Goal: Information Seeking & Learning: Learn about a topic

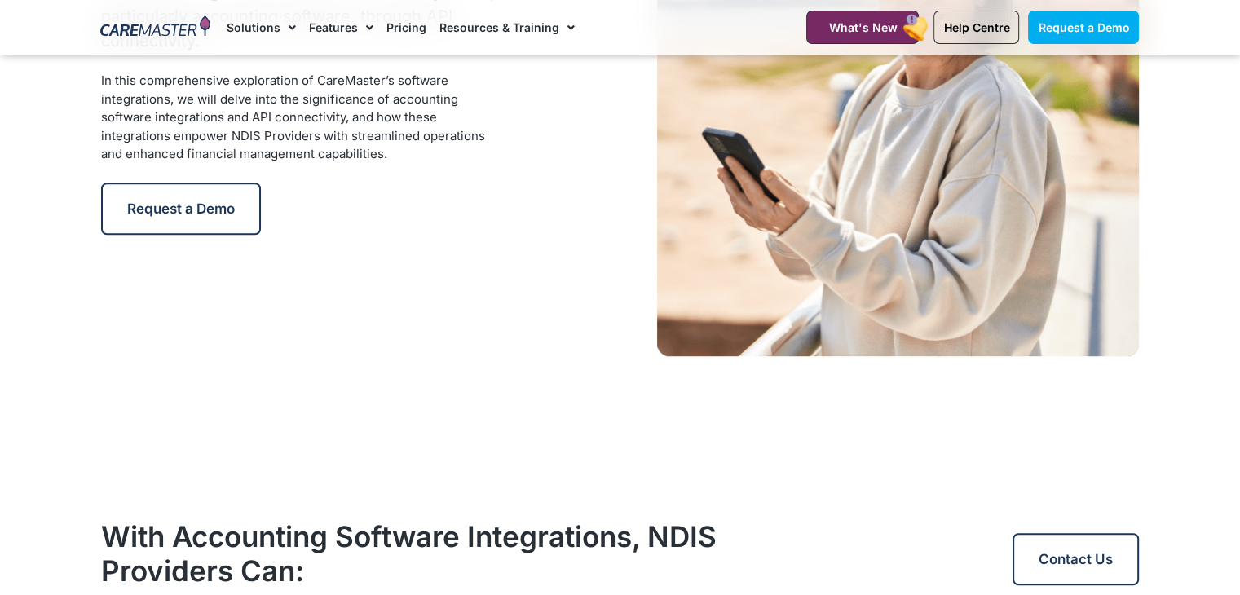
scroll to position [963, 0]
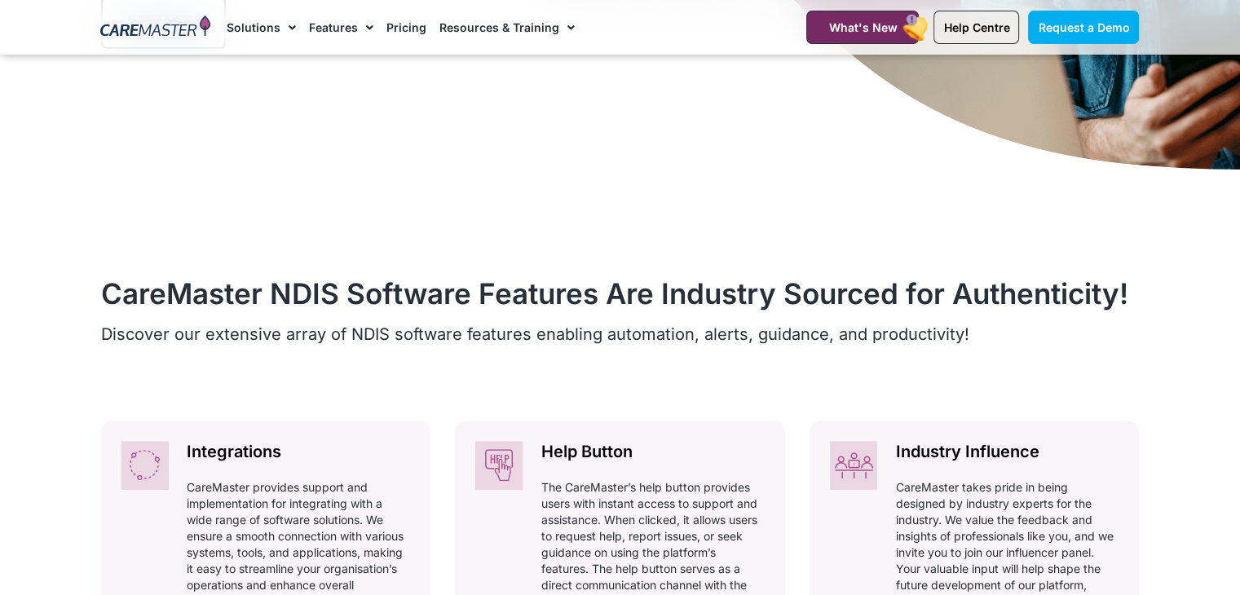
scroll to position [372, 0]
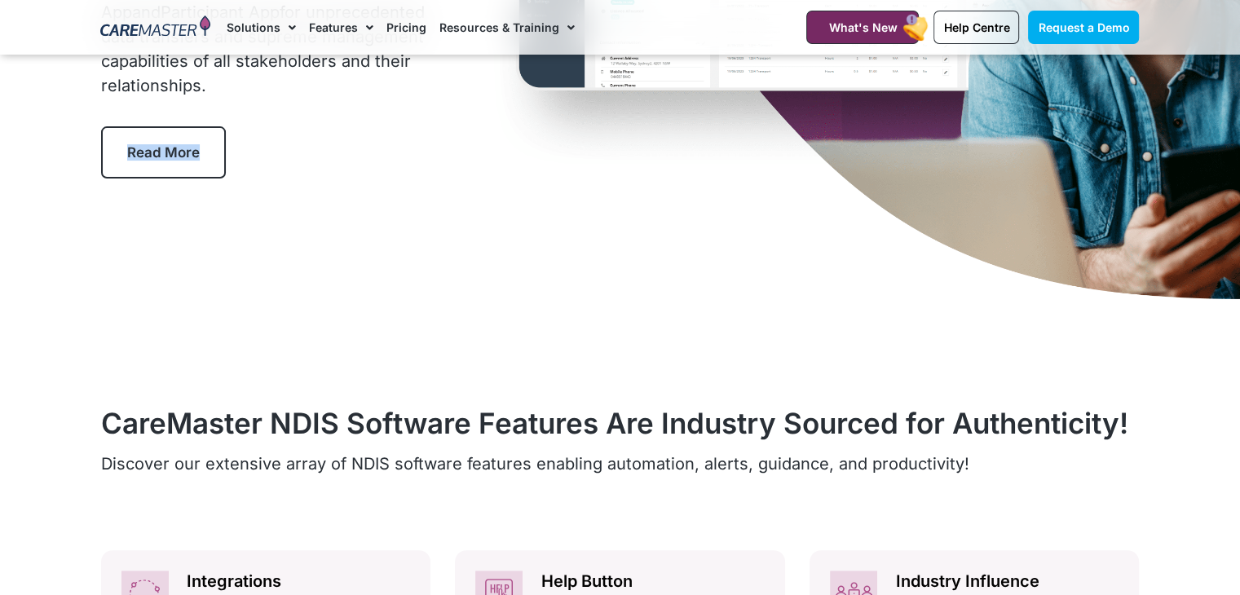
click at [254, 36] on link "Solutions" at bounding box center [261, 27] width 69 height 55
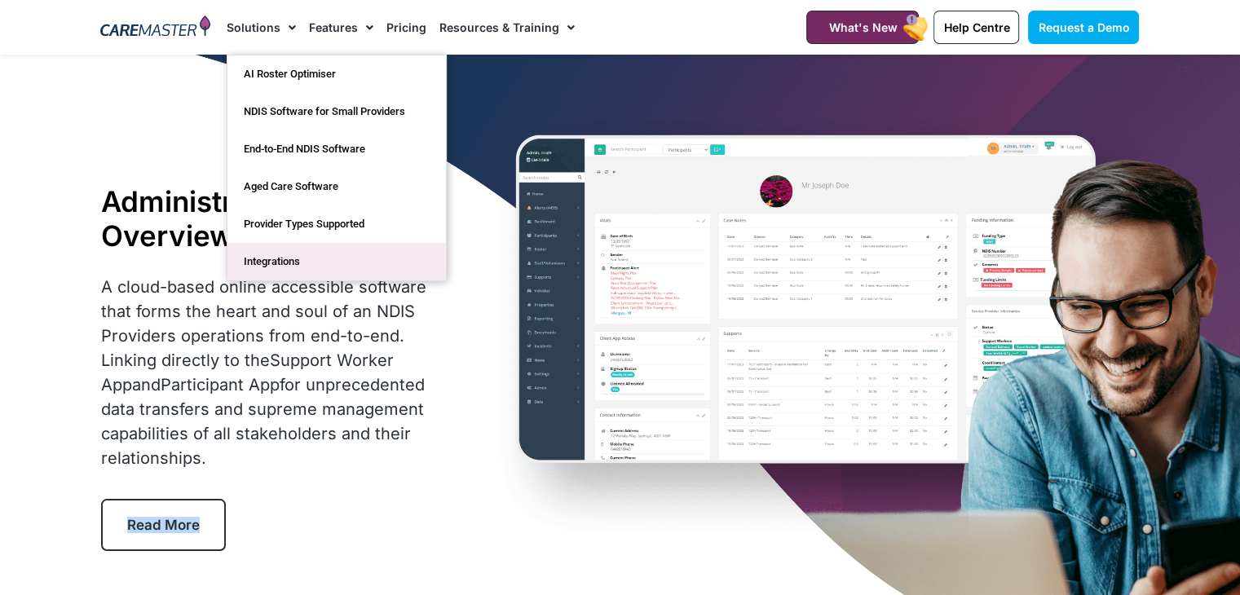
click at [278, 266] on link "Integrations" at bounding box center [336, 261] width 218 height 37
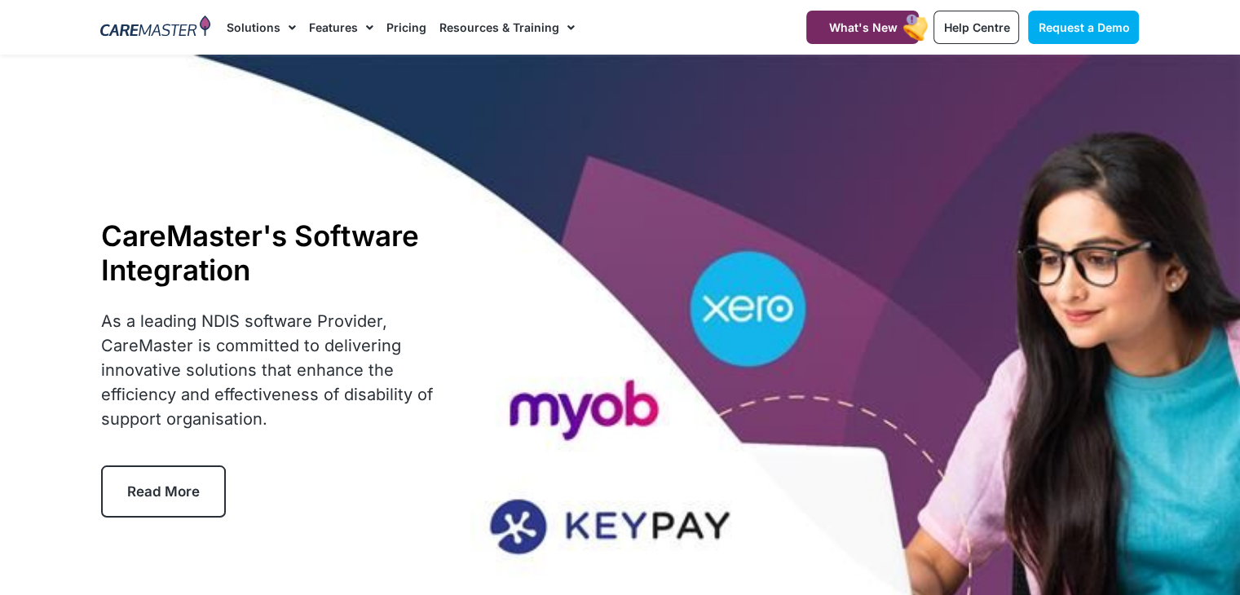
drag, startPoint x: 469, startPoint y: 129, endPoint x: 548, endPoint y: 496, distance: 376.0
click at [548, 496] on div "CareMaster's Software Integration As a leading NDIS software Provider, CareMast…" at bounding box center [620, 368] width 1055 height 626
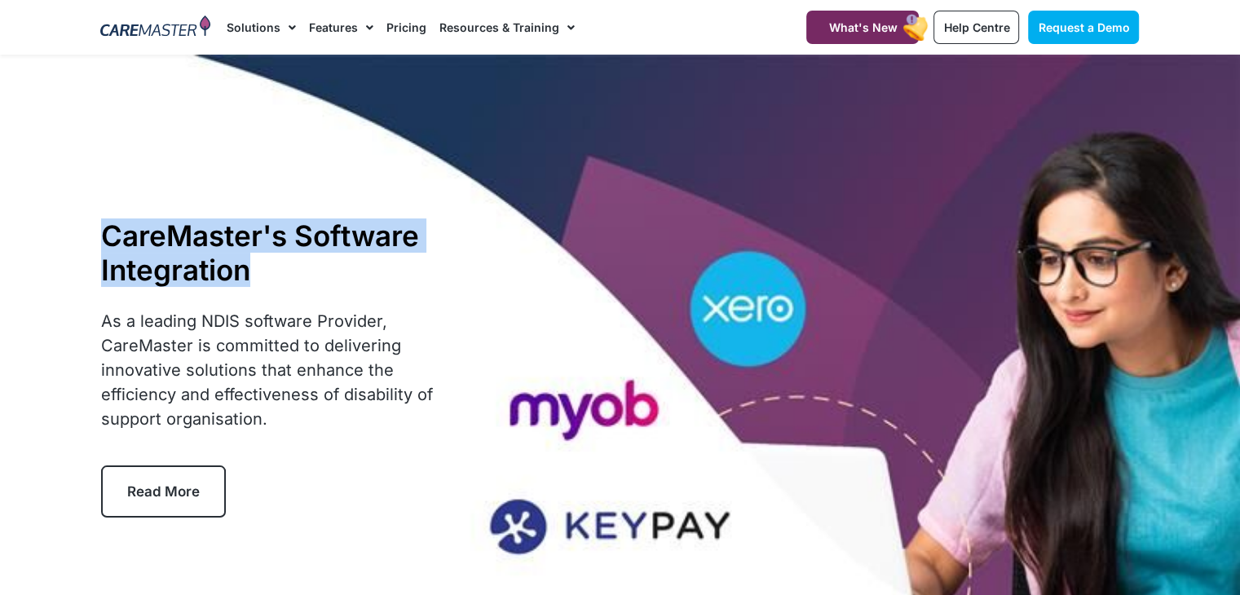
drag, startPoint x: 262, startPoint y: 278, endPoint x: 104, endPoint y: 200, distance: 175.3
click at [104, 184] on div "CareMaster's Software Integration As a leading NDIS software Provider, CareMast…" at bounding box center [620, 368] width 1055 height 626
copy h1 "CareMaster's Software Integration"
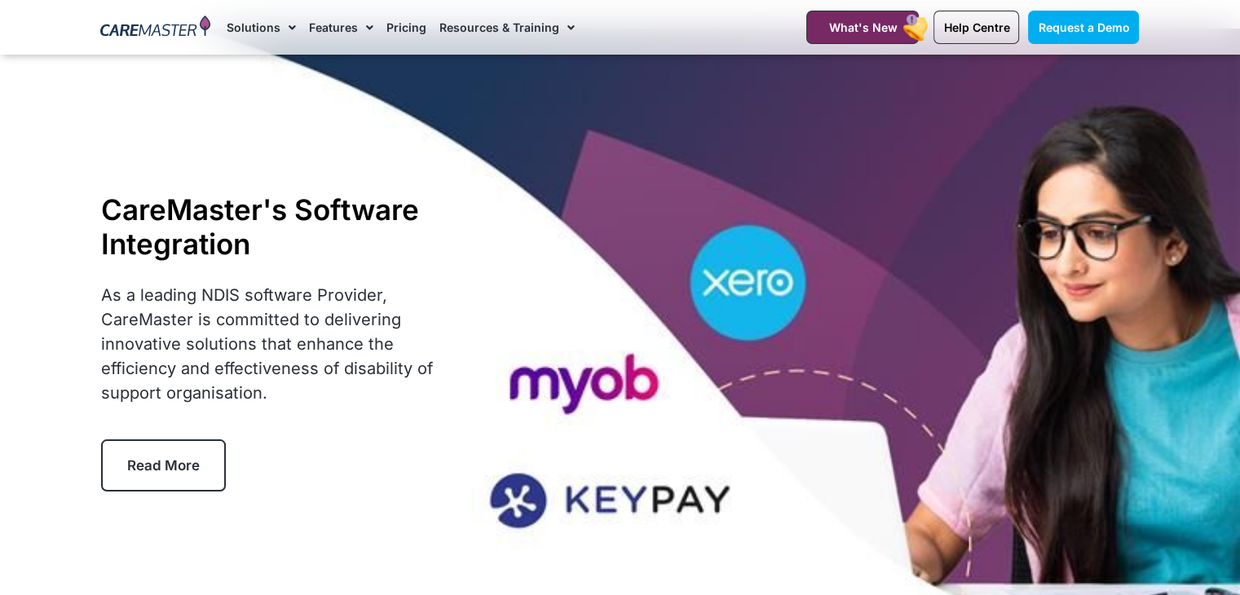
scroll to position [132, 0]
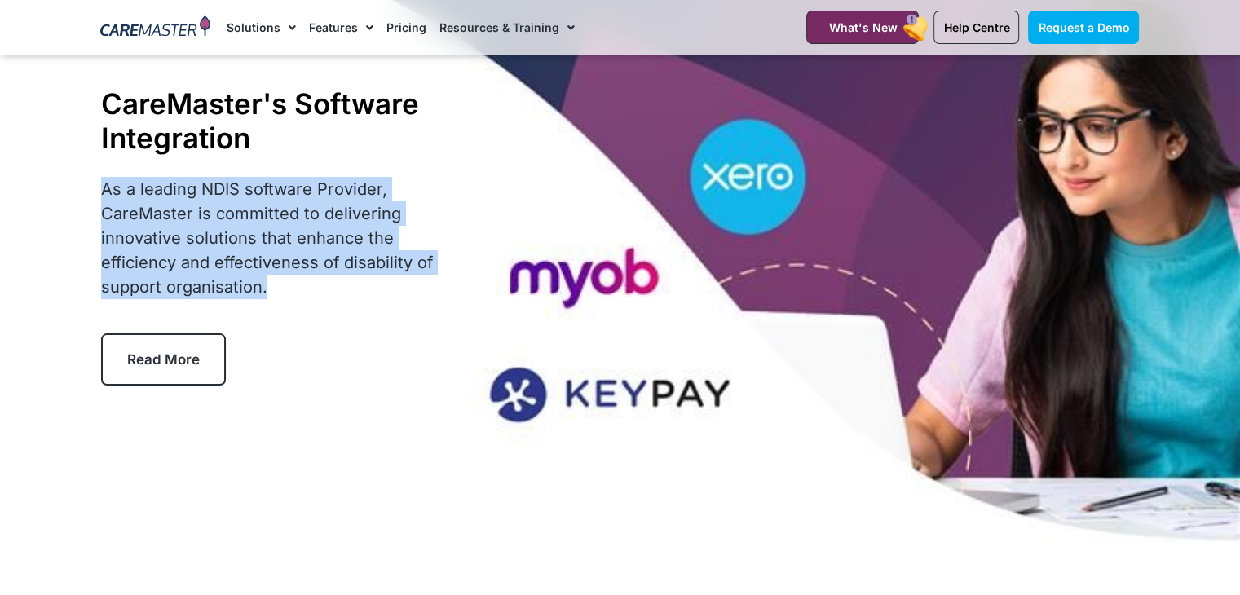
drag, startPoint x: 280, startPoint y: 291, endPoint x: 99, endPoint y: 182, distance: 211.3
click at [99, 182] on div "CareMaster's Software Integration As a leading NDIS software Provider, CareMast…" at bounding box center [277, 235] width 369 height 315
copy p "As a leading NDIS software Provider, CareMaster is committed to delivering inno…"
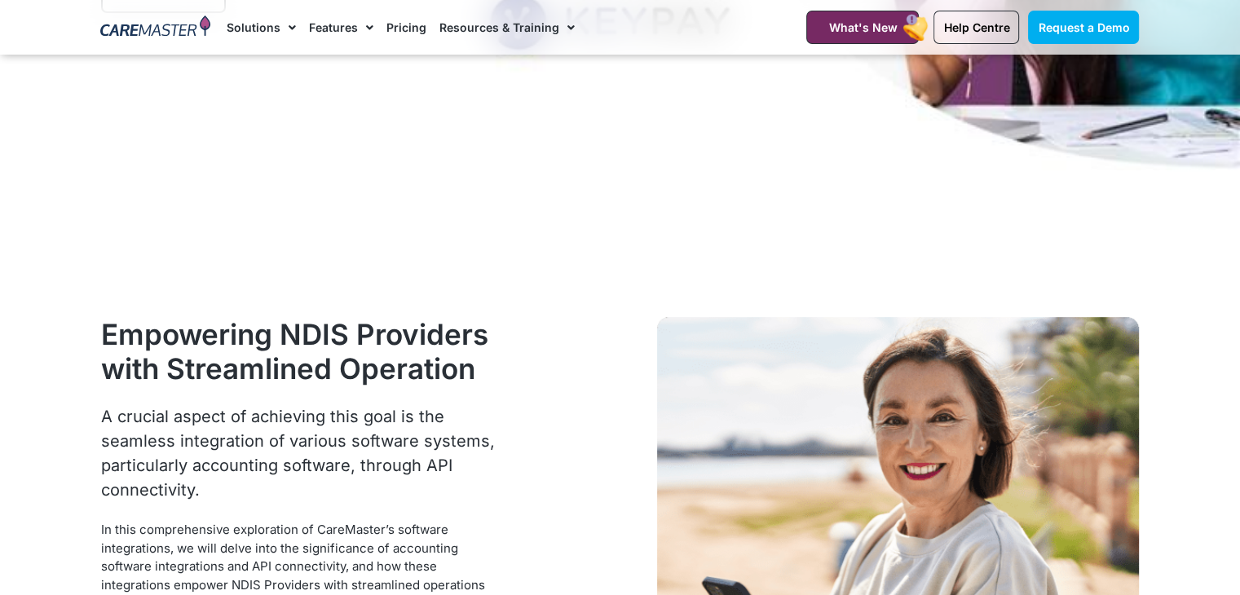
scroll to position [668, 0]
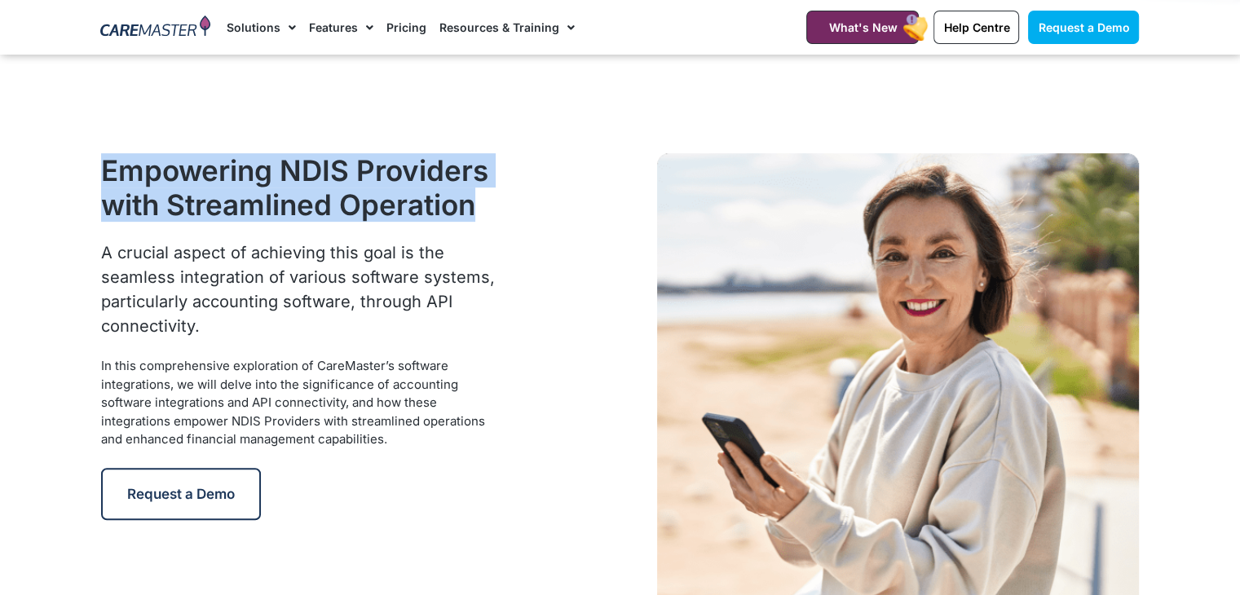
drag, startPoint x: 479, startPoint y: 196, endPoint x: 86, endPoint y: 170, distance: 393.7
click at [86, 170] on section "Empowering NDIS Providers with Streamlined Operation A crucial aspect of achiev…" at bounding box center [620, 363] width 1240 height 703
copy h2 "Empowering NDIS Providers with Streamlined Operation"
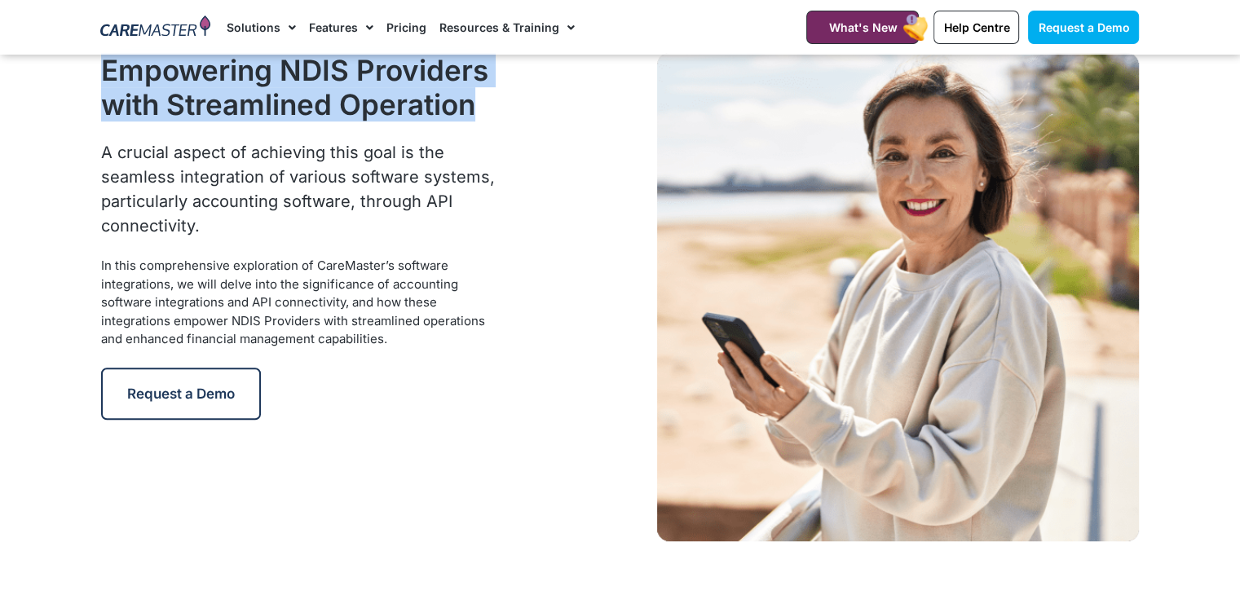
scroll to position [778, 0]
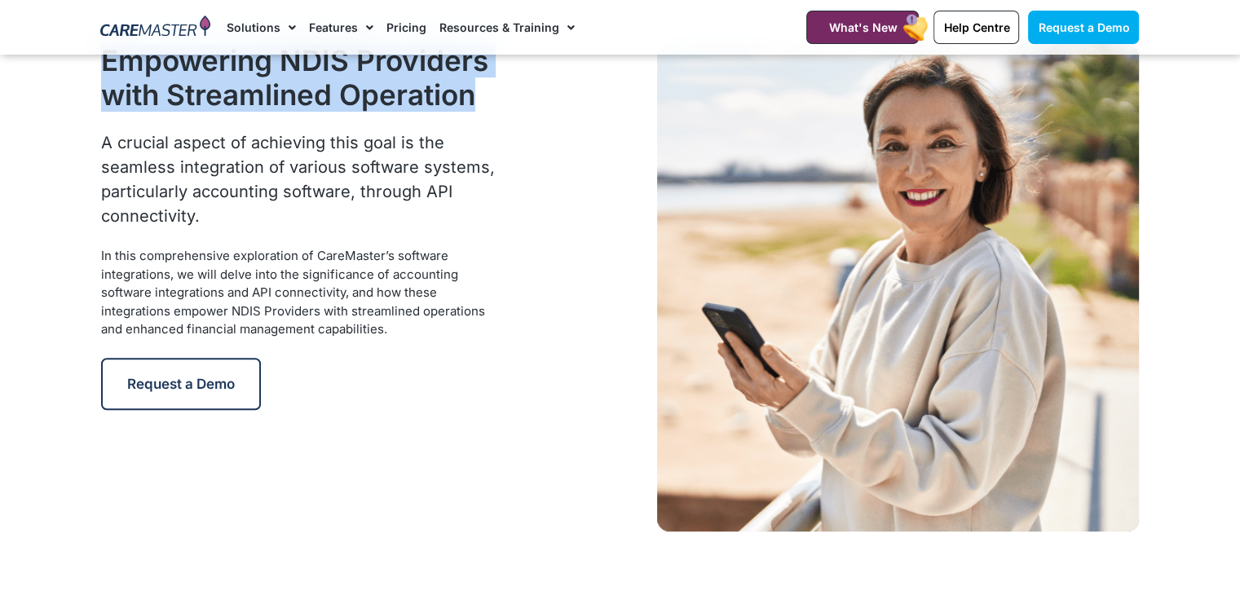
drag, startPoint x: 205, startPoint y: 219, endPoint x: 92, endPoint y: 144, distance: 135.8
click at [84, 135] on section "Empowering NDIS Providers with Streamlined Operation A crucial aspect of achiev…" at bounding box center [620, 253] width 1240 height 703
copy div "A crucial aspect of achieving this goal is the seamless integration of various …"
drag, startPoint x: 387, startPoint y: 327, endPoint x: 95, endPoint y: 253, distance: 300.8
click at [95, 253] on div "Empowering NDIS Providers with Streamlined Operation A crucial aspect of achiev…" at bounding box center [310, 287] width 435 height 504
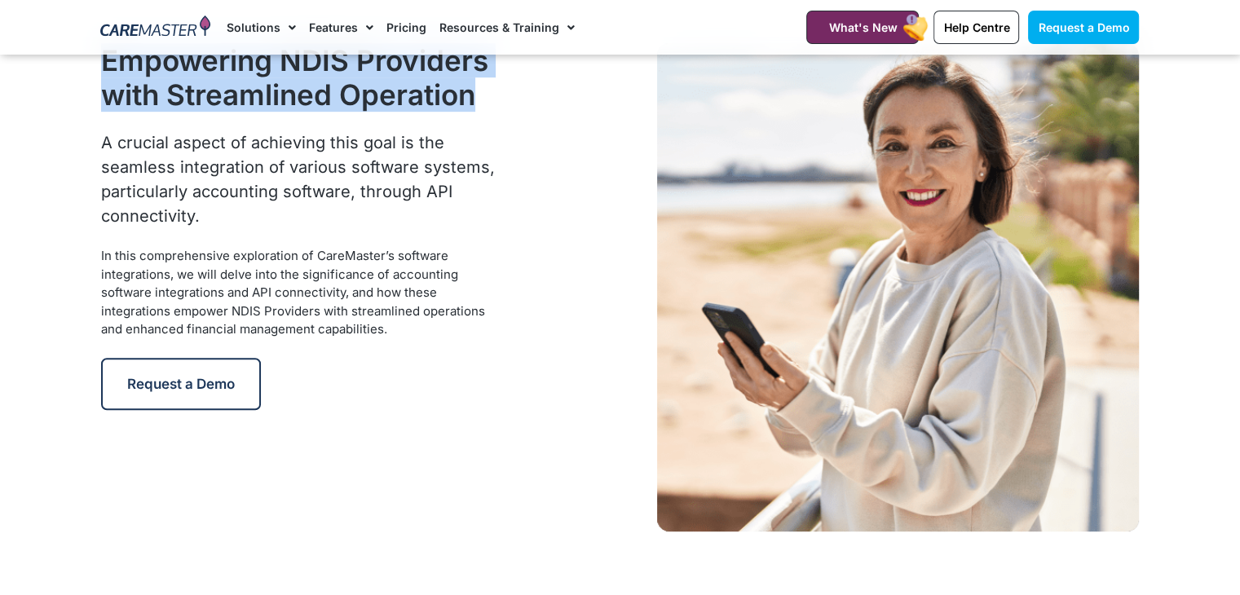
copy div "In this comprehensive exploration of CareMaster’s software integrations, we wil…"
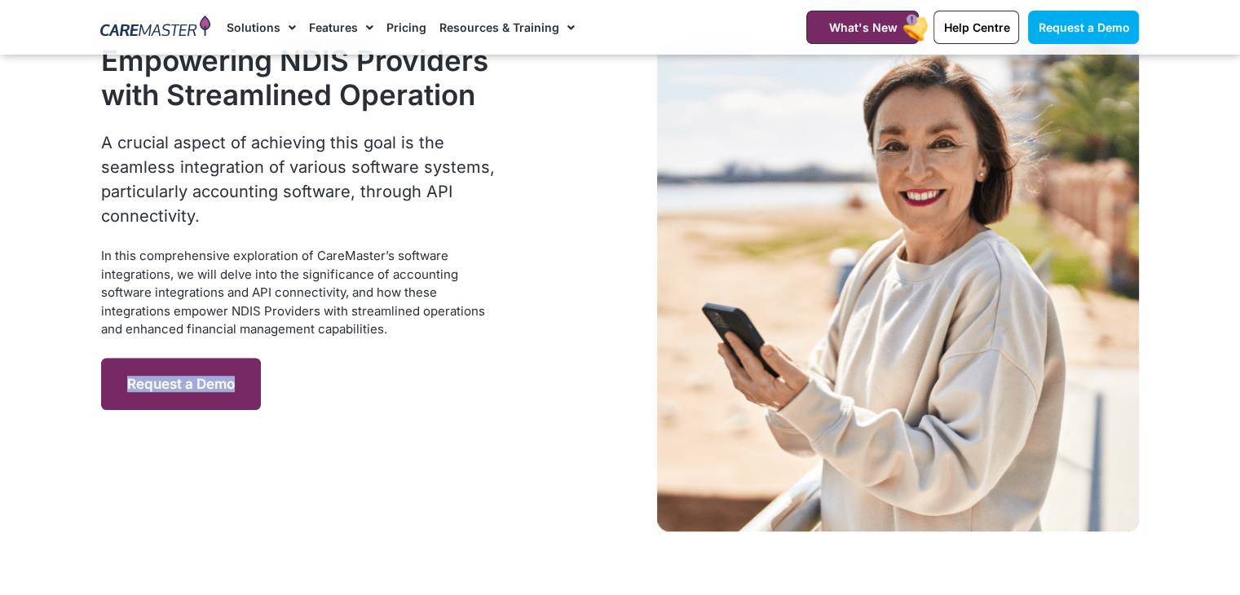
drag, startPoint x: 285, startPoint y: 395, endPoint x: 117, endPoint y: 361, distance: 171.3
click at [117, 361] on div "Request a Demo" at bounding box center [310, 384] width 419 height 52
copy span "Request a Demo"
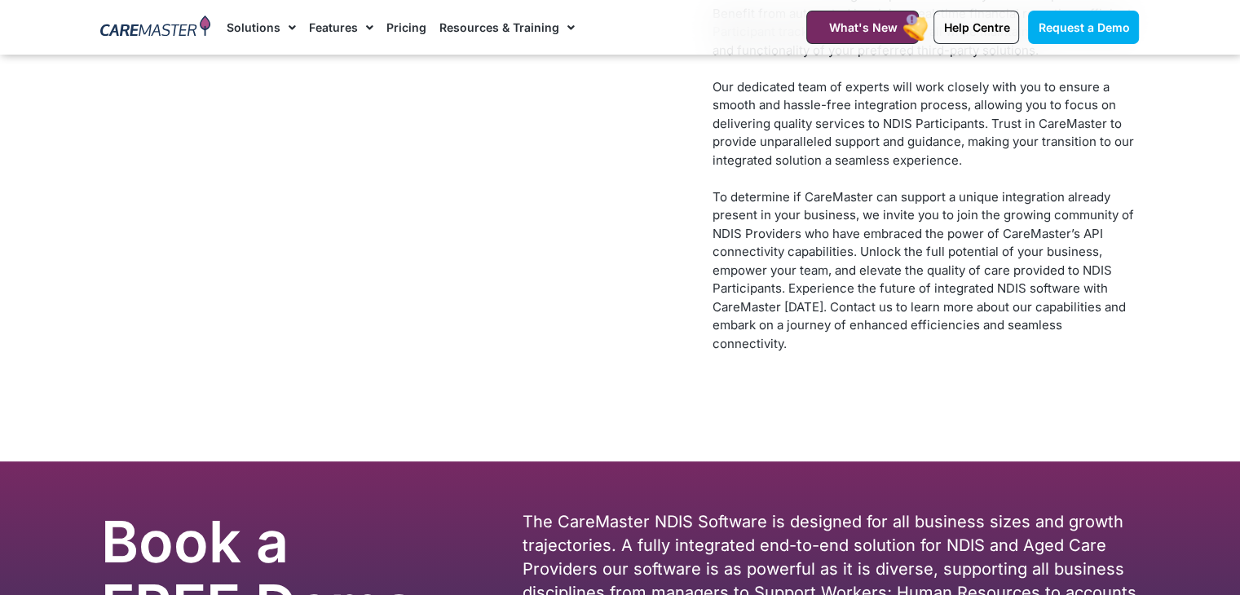
scroll to position [7204, 0]
